Goal: Task Accomplishment & Management: Use online tool/utility

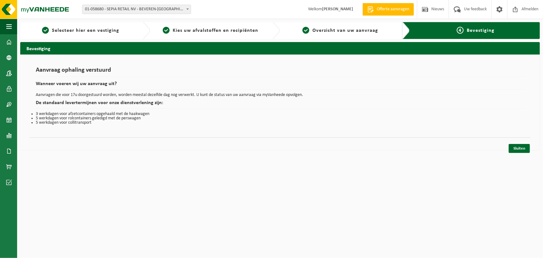
click at [253, 151] on div "Bevestiging Aanvraag ophaling verstuurd Wanneer voeren wij uw aanvraag uit? Aan…" at bounding box center [280, 97] width 526 height 111
click at [9, 25] on span "button" at bounding box center [9, 27] width 6 height 16
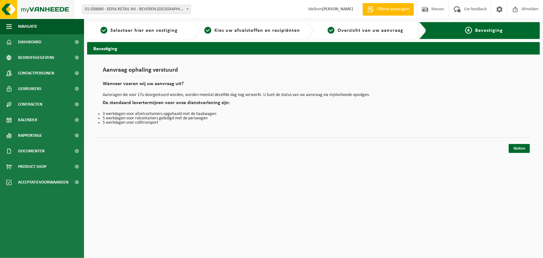
click at [11, 11] on img at bounding box center [37, 9] width 75 height 19
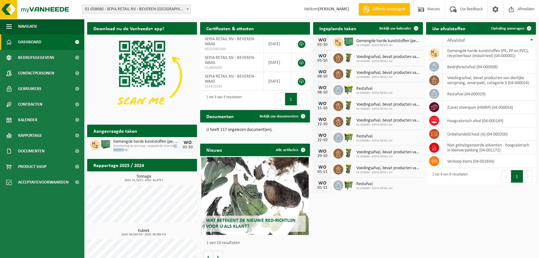
drag, startPoint x: 123, startPoint y: 149, endPoint x: 174, endPoint y: 146, distance: 51.1
click at [174, 146] on span "Omwisseling op aanvraag - op geplande route (incl. verwerking)" at bounding box center [145, 147] width 65 height 7
click at [169, 151] on span "Omwisseling op aanvraag - op geplande route (incl. verwerking)" at bounding box center [145, 147] width 65 height 7
